Goal: Task Accomplishment & Management: Use online tool/utility

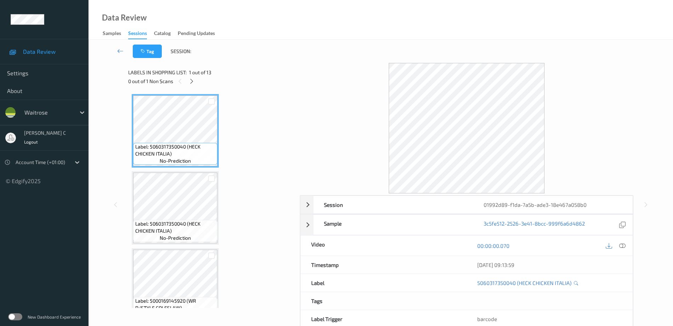
click at [195, 77] on div "0 out of 1 Non Scans" at bounding box center [211, 81] width 167 height 9
click at [193, 81] on icon at bounding box center [192, 81] width 6 height 6
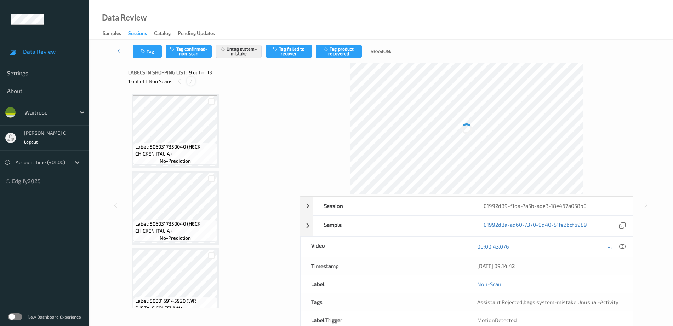
scroll to position [543, 0]
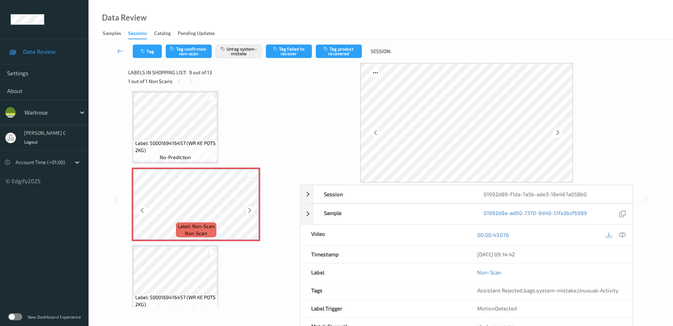
click at [248, 209] on icon at bounding box center [250, 210] width 6 height 6
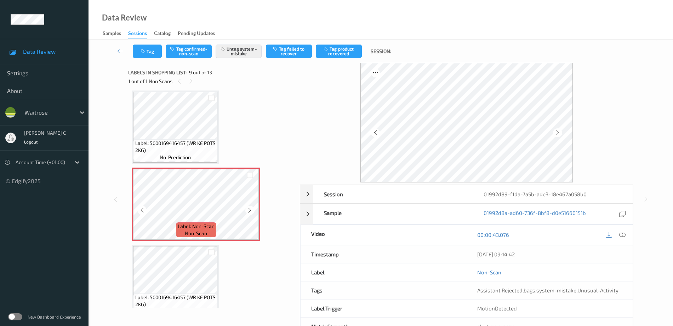
click at [248, 209] on icon at bounding box center [250, 210] width 6 height 6
click at [139, 53] on button "Tag" at bounding box center [147, 51] width 29 height 13
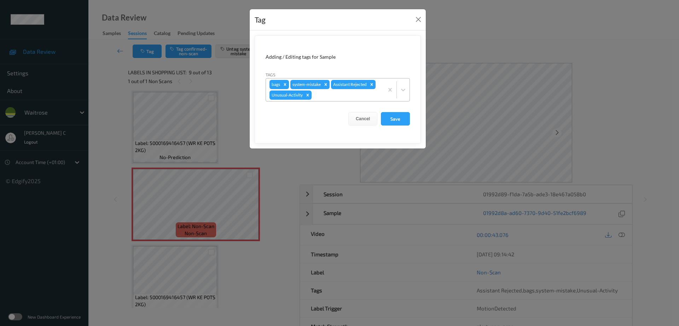
click at [318, 96] on div at bounding box center [346, 95] width 67 height 8
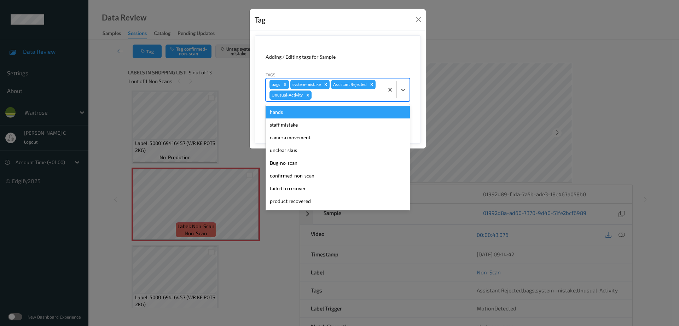
click at [284, 83] on icon "Remove bags" at bounding box center [285, 84] width 5 height 5
click at [422, 19] on button "Close" at bounding box center [419, 20] width 10 height 10
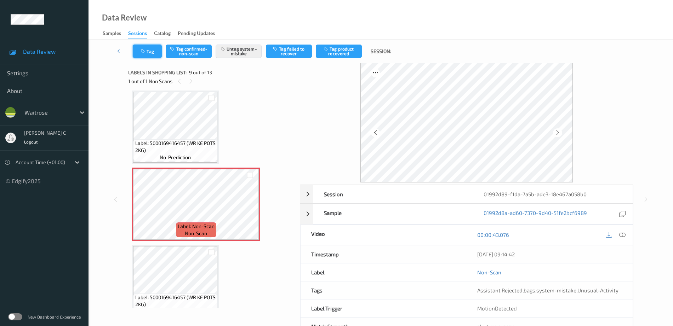
click at [153, 46] on button "Tag" at bounding box center [147, 51] width 29 height 13
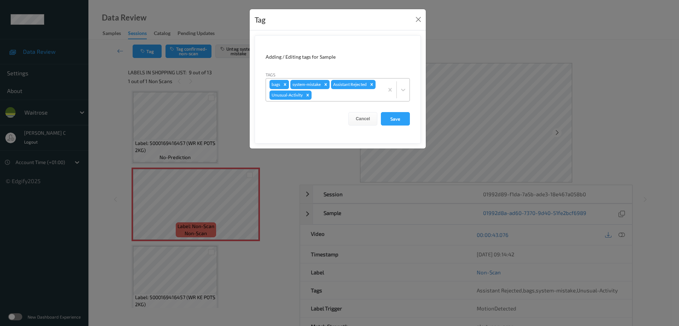
click at [284, 83] on icon "Remove bags" at bounding box center [285, 84] width 5 height 5
click at [389, 123] on button "Save" at bounding box center [395, 118] width 29 height 13
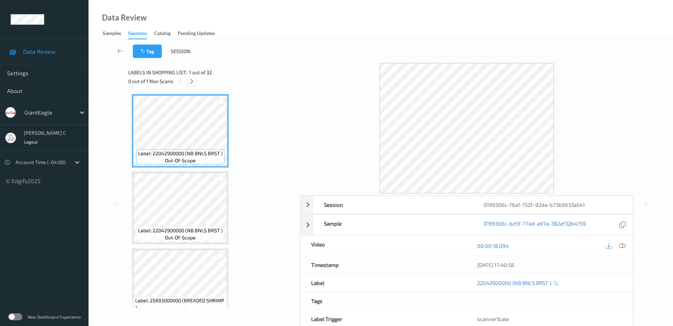
click at [192, 81] on icon at bounding box center [192, 81] width 6 height 6
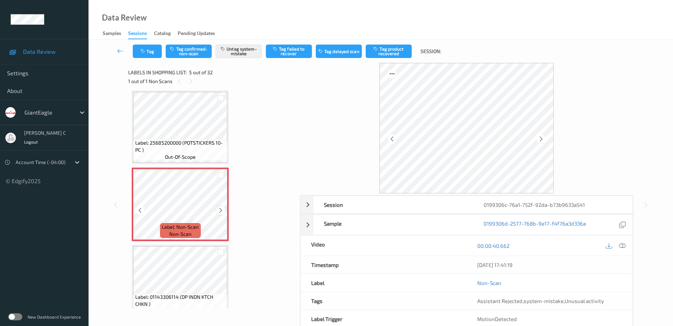
click at [224, 209] on div at bounding box center [220, 210] width 9 height 9
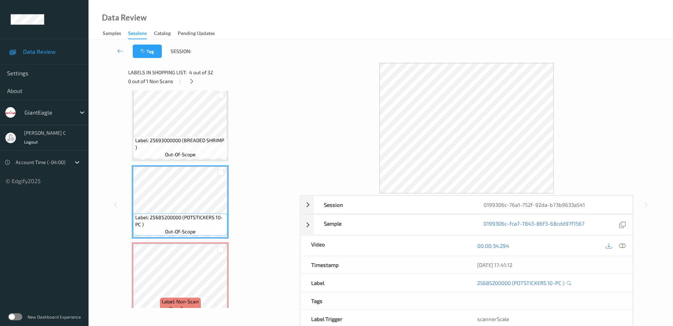
scroll to position [146, 0]
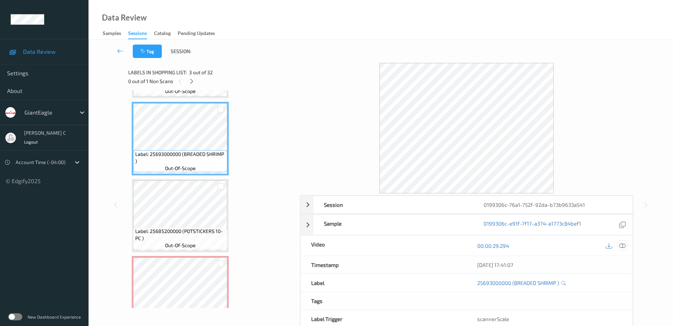
click at [621, 248] on icon at bounding box center [622, 246] width 6 height 6
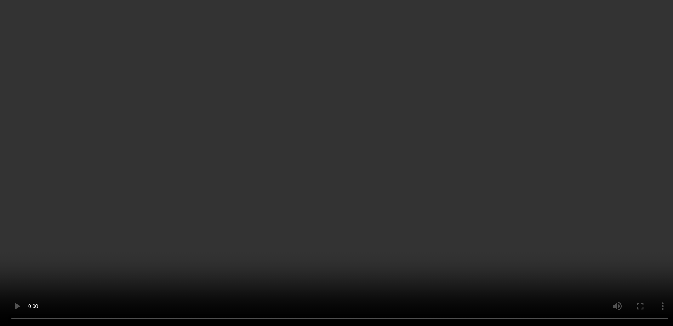
scroll to position [191, 0]
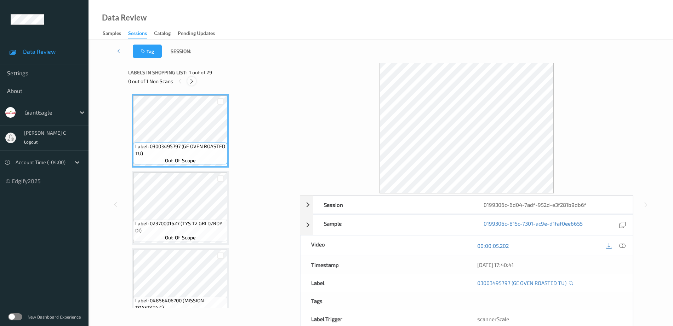
click at [192, 81] on icon at bounding box center [192, 81] width 6 height 6
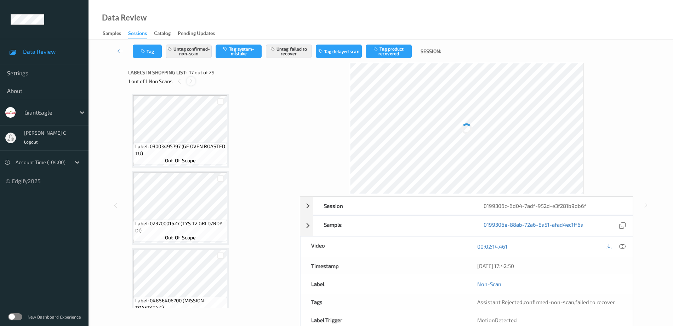
scroll to position [1161, 0]
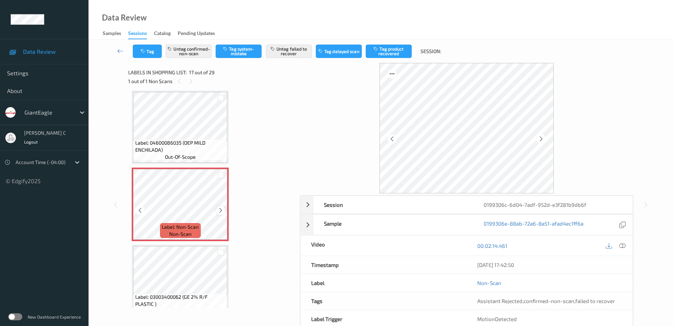
click at [222, 210] on icon at bounding box center [221, 210] width 6 height 6
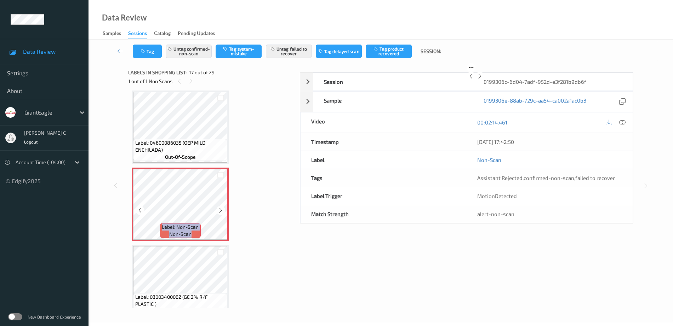
click at [222, 210] on icon at bounding box center [221, 210] width 6 height 6
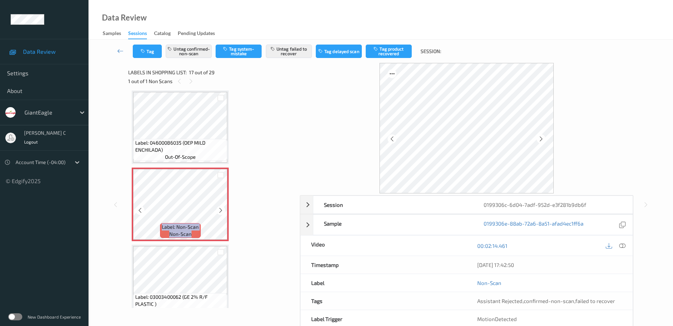
click at [222, 210] on icon at bounding box center [221, 210] width 6 height 6
click at [180, 153] on span "Label: 04600086035 (OEP MILD ENCHILADA)" at bounding box center [180, 146] width 91 height 14
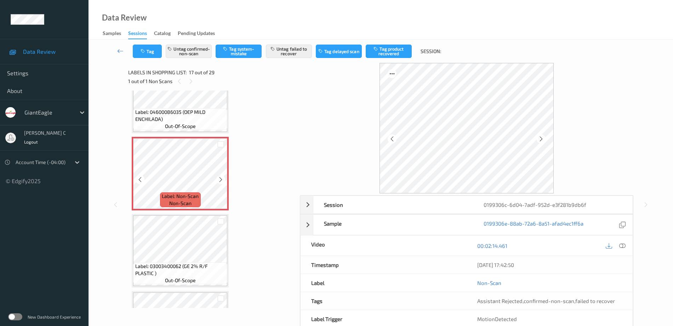
scroll to position [1205, 0]
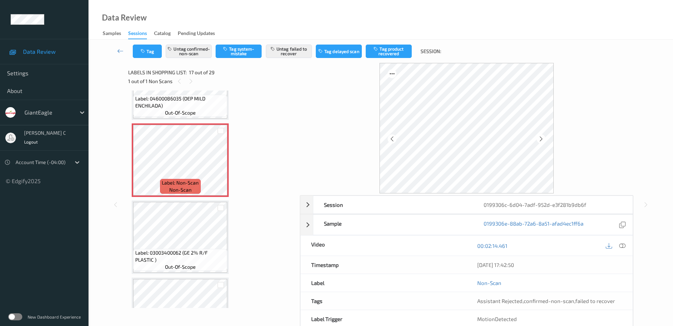
click at [185, 251] on span "Label: 03003400062 (GE 2% R/F PLASTIC )" at bounding box center [180, 256] width 91 height 14
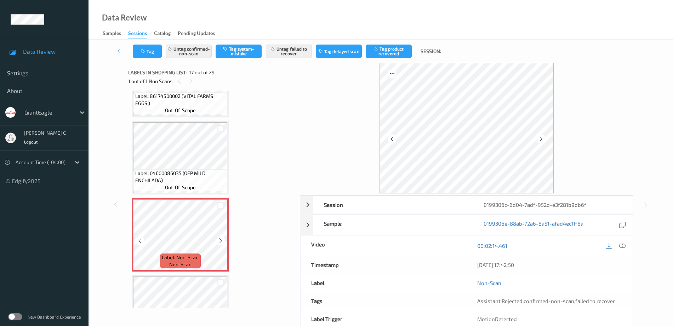
scroll to position [1116, 0]
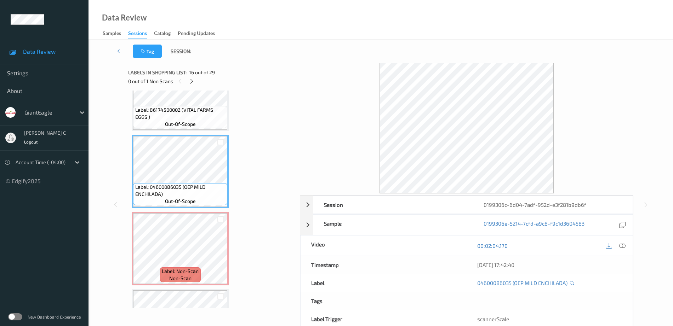
click at [623, 246] on icon at bounding box center [622, 246] width 6 height 6
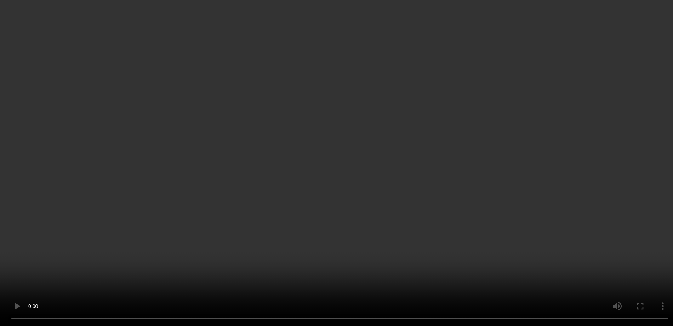
scroll to position [1337, 0]
